Goal: Navigation & Orientation: Go to known website

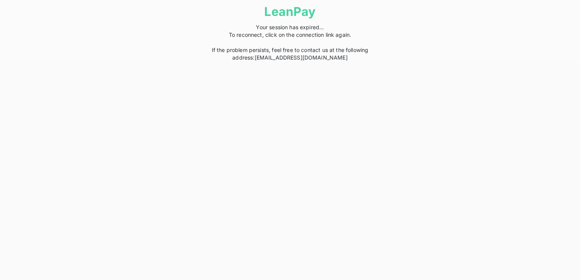
click at [305, 38] on span "Your session has expired... To reconnect, click on the connection link again. I…" at bounding box center [290, 42] width 157 height 37
click at [318, 38] on span "Your session has expired... To reconnect, click on the connection link again. I…" at bounding box center [290, 42] width 157 height 37
drag, startPoint x: 318, startPoint y: 38, endPoint x: 309, endPoint y: 57, distance: 21.6
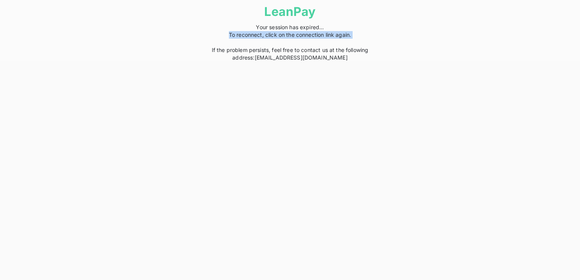
click at [309, 57] on link "help@leanpay.fr" at bounding box center [301, 57] width 93 height 6
click at [309, 58] on link "[EMAIL_ADDRESS][DOMAIN_NAME]" at bounding box center [301, 57] width 93 height 6
click at [301, 52] on span "Your session has expired... To reconnect, click on the connection link again. I…" at bounding box center [290, 42] width 157 height 37
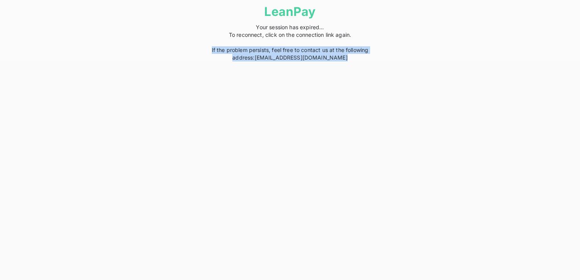
click at [301, 52] on span "Your session has expired... To reconnect, click on the connection link again. I…" at bounding box center [290, 42] width 157 height 37
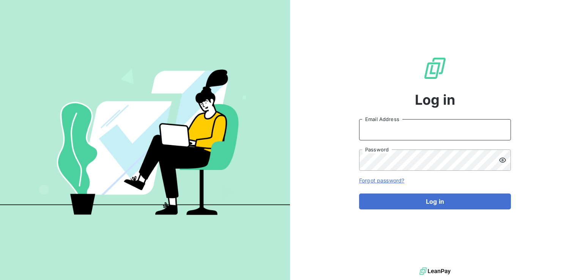
click at [374, 130] on input "Email Address" at bounding box center [435, 129] width 152 height 21
